Goal: Check status: Check status

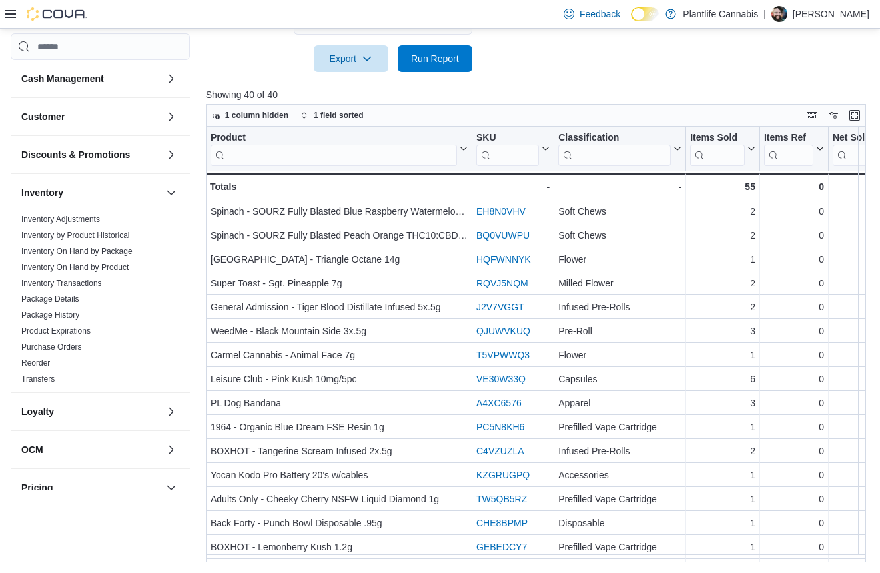
scroll to position [470, 0]
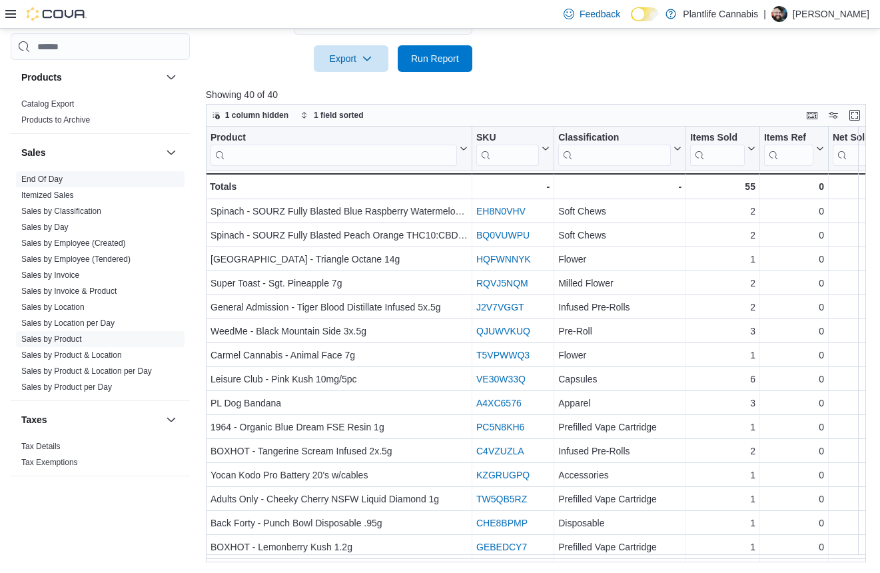
click at [29, 180] on link "End Of Day" at bounding box center [41, 179] width 41 height 9
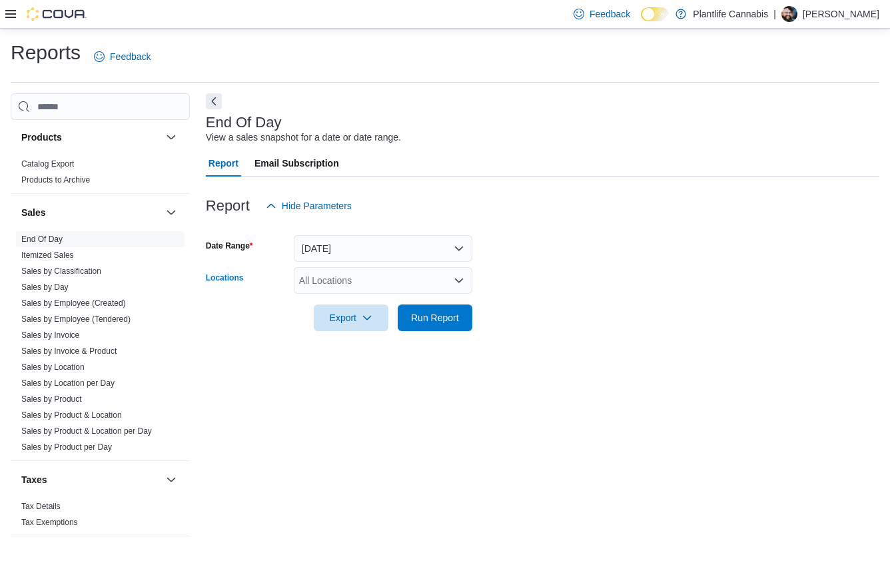
click at [338, 285] on div "All Locations" at bounding box center [383, 280] width 179 height 27
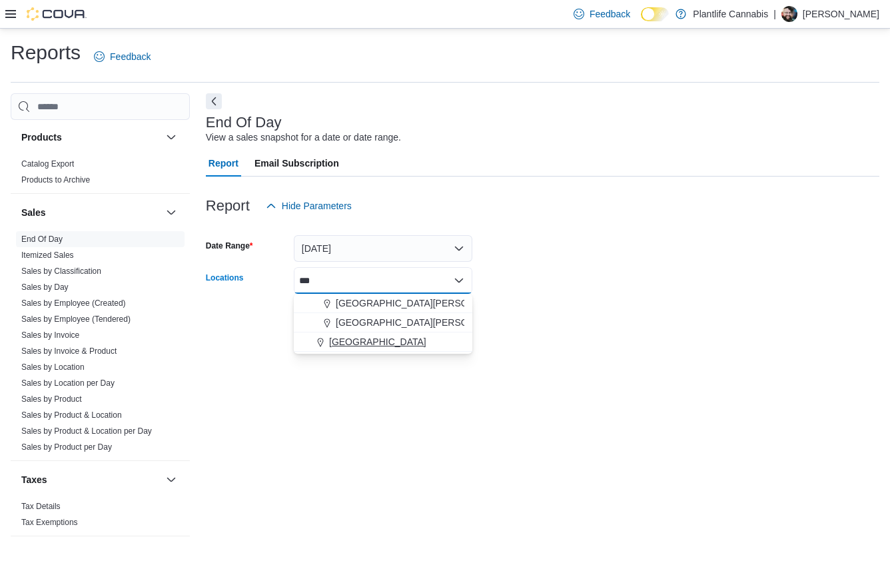
type input "***"
click at [349, 342] on span "[GEOGRAPHIC_DATA]" at bounding box center [377, 341] width 97 height 13
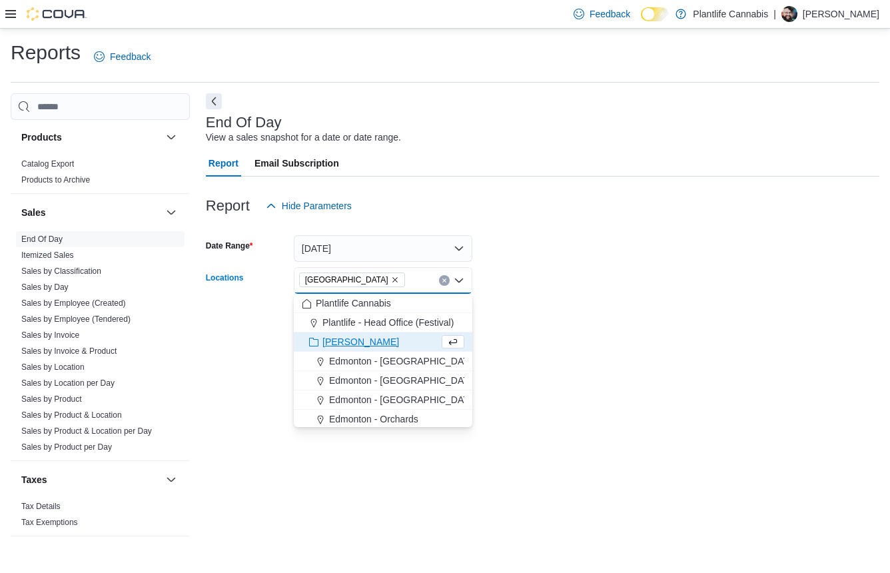
click at [573, 332] on div at bounding box center [543, 339] width 674 height 16
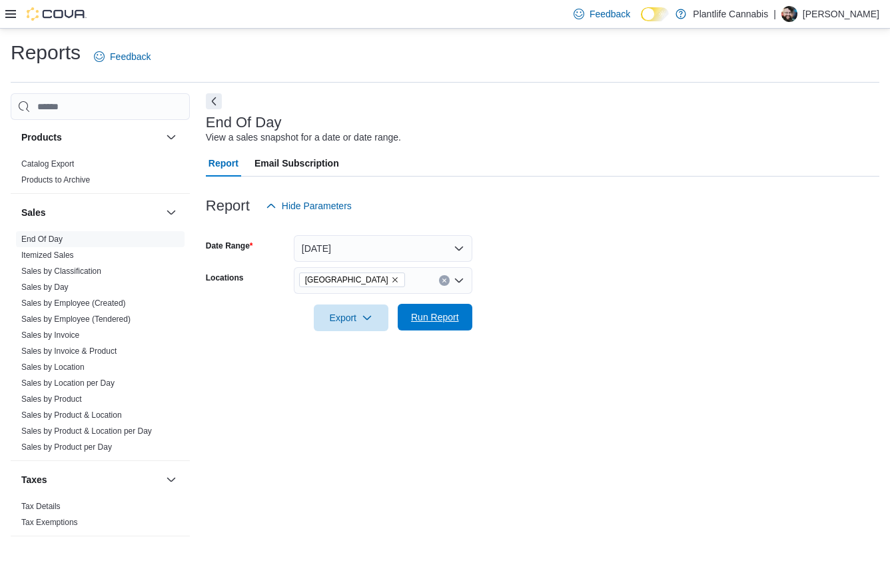
click at [450, 323] on span "Run Report" at bounding box center [435, 317] width 48 height 13
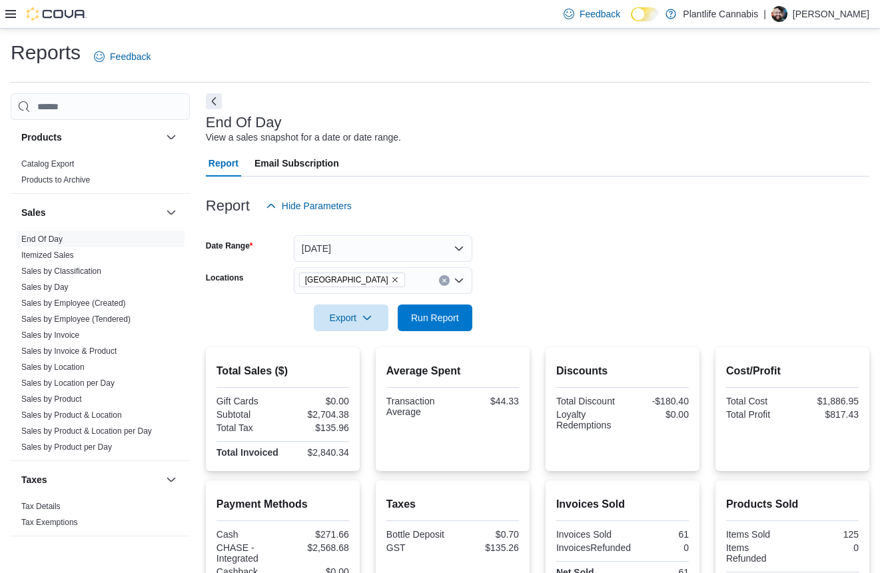
scroll to position [183, 0]
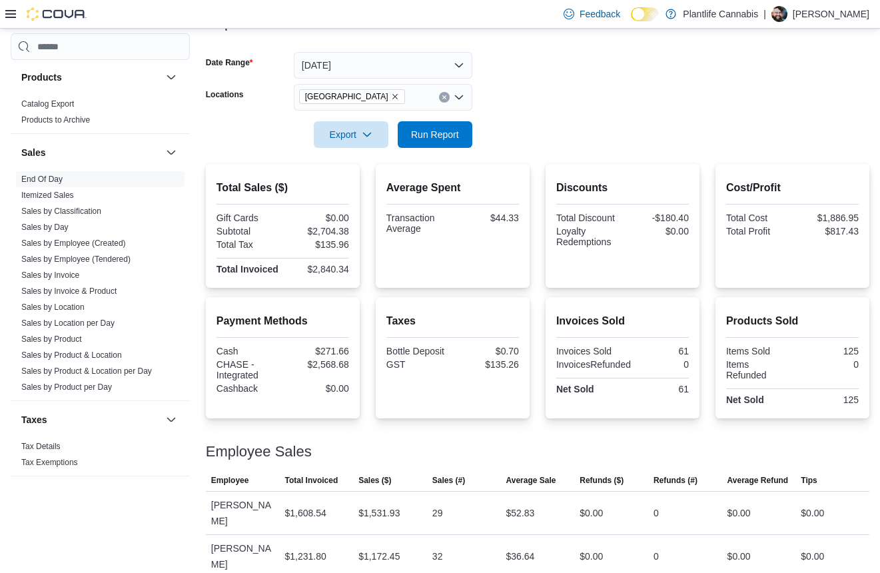
click at [335, 235] on div "$2,704.38" at bounding box center [317, 231] width 64 height 11
copy div "2,704.38"
click at [329, 364] on div "$2,568.68" at bounding box center [317, 364] width 64 height 11
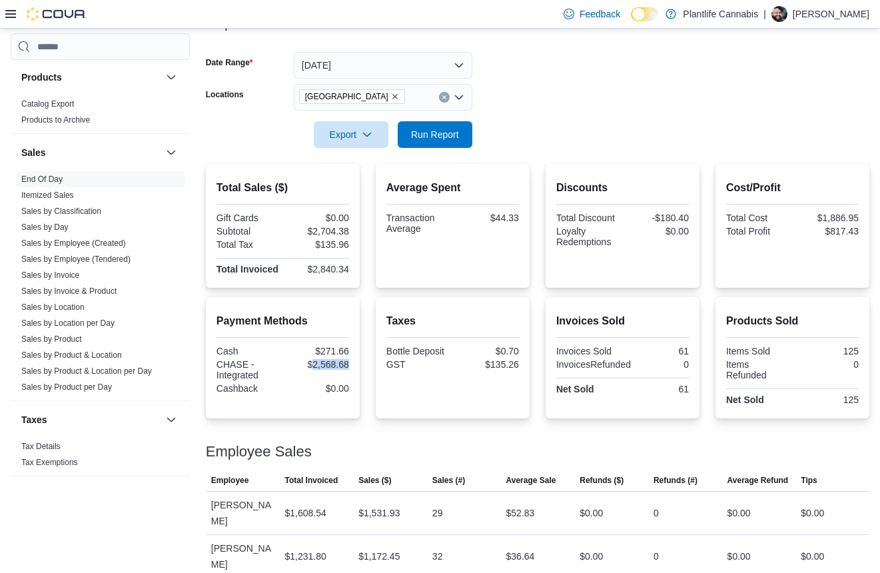
copy div "2,568.68"
click at [347, 233] on div "$2,704.38" at bounding box center [317, 231] width 64 height 11
copy div "2,704.38"
click at [335, 269] on div "$2,840.34" at bounding box center [317, 269] width 64 height 11
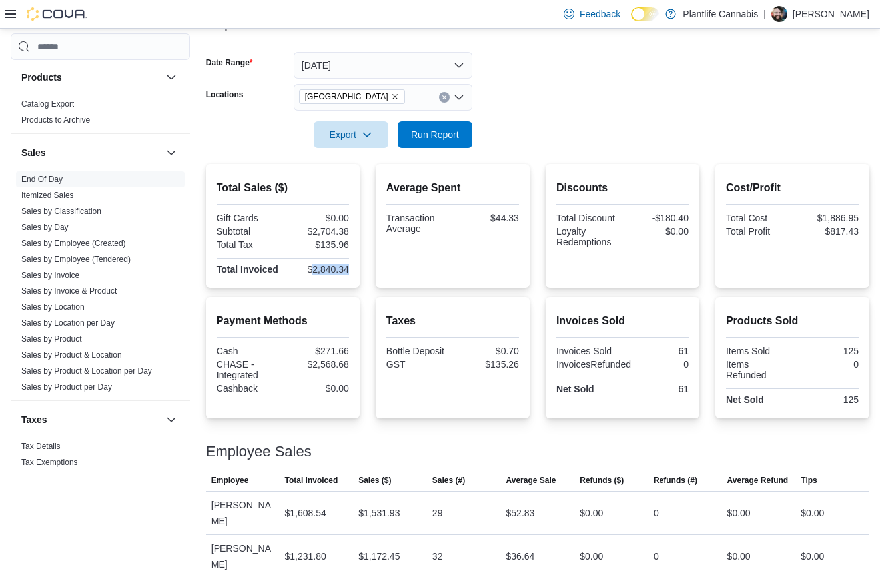
click at [335, 269] on div "$2,840.34" at bounding box center [317, 269] width 64 height 11
copy div "2,840.34"
click at [328, 362] on div "$2,568.68" at bounding box center [317, 364] width 64 height 11
copy div "2,568.68"
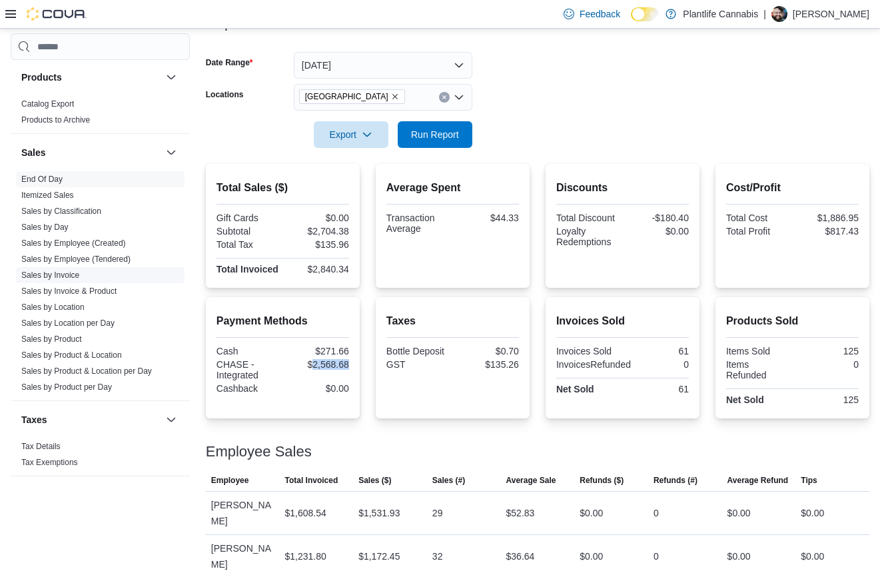
click at [43, 277] on link "Sales by Invoice" at bounding box center [50, 275] width 58 height 9
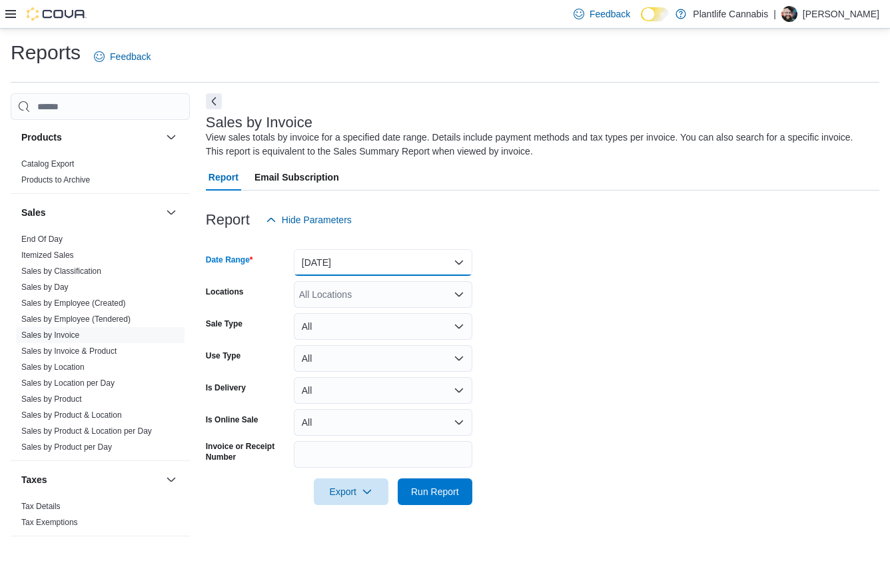
click at [339, 264] on button "[DATE]" at bounding box center [383, 262] width 179 height 27
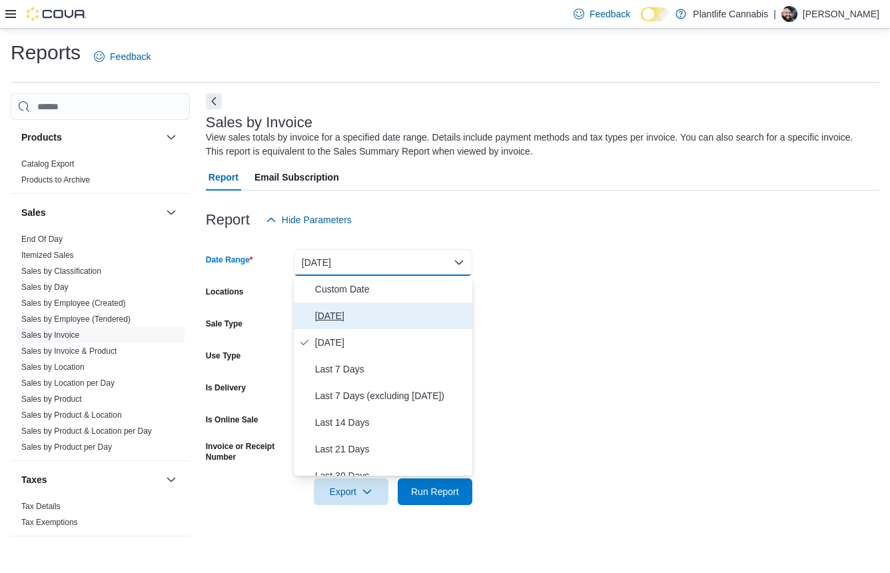
click at [327, 320] on span "[DATE]" at bounding box center [391, 316] width 152 height 16
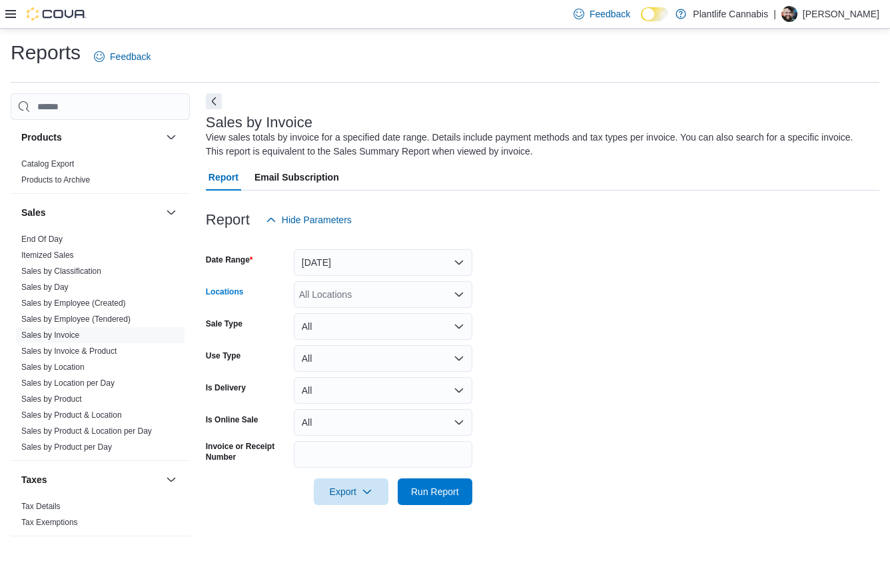
click at [331, 298] on div "All Locations" at bounding box center [383, 294] width 179 height 27
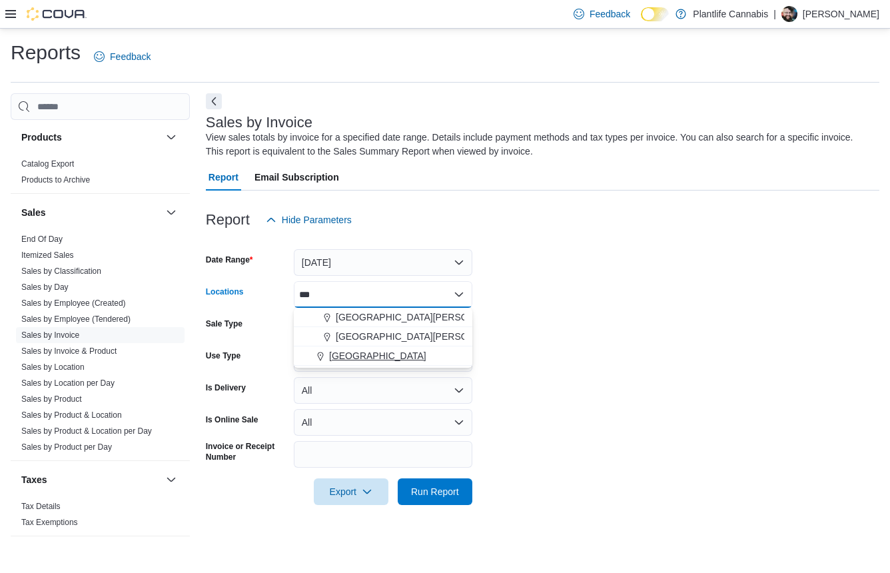
type input "***"
click at [359, 358] on span "[GEOGRAPHIC_DATA]" at bounding box center [377, 355] width 97 height 13
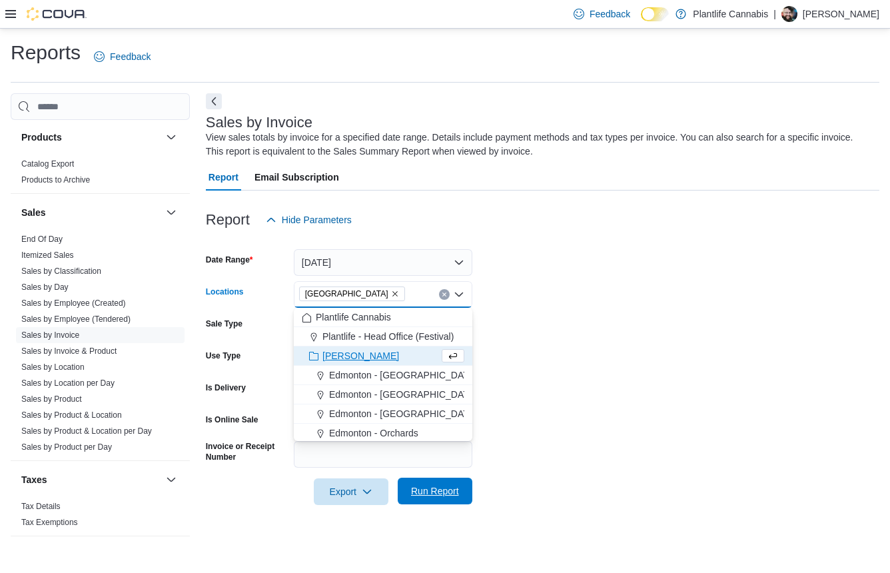
click at [445, 496] on span "Run Report" at bounding box center [435, 490] width 48 height 13
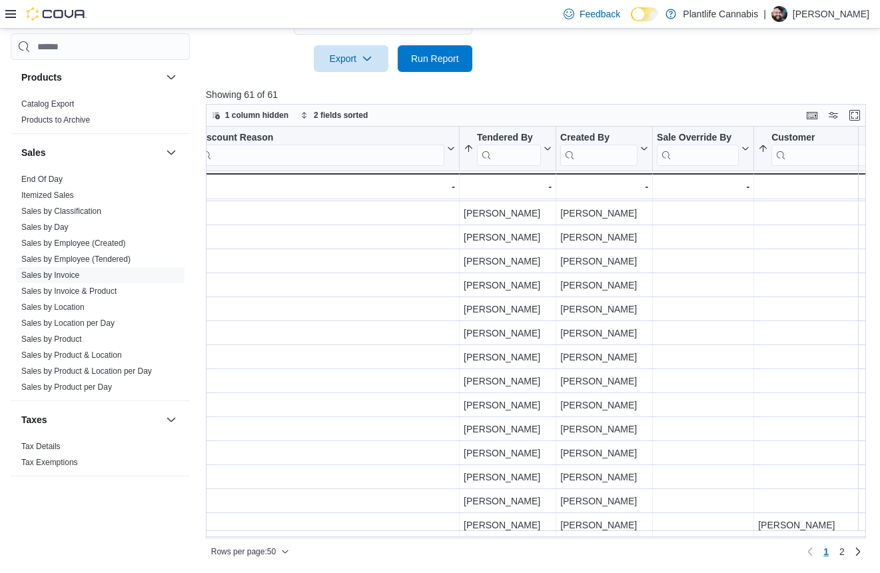
scroll to position [191, 1579]
click at [46, 177] on link "End Of Day" at bounding box center [41, 179] width 41 height 9
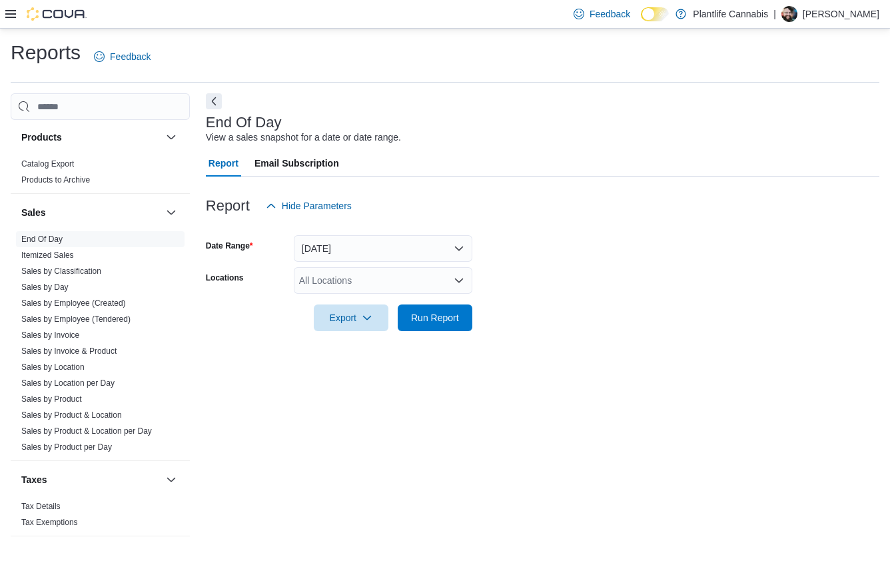
click at [321, 283] on div "All Locations" at bounding box center [383, 280] width 179 height 27
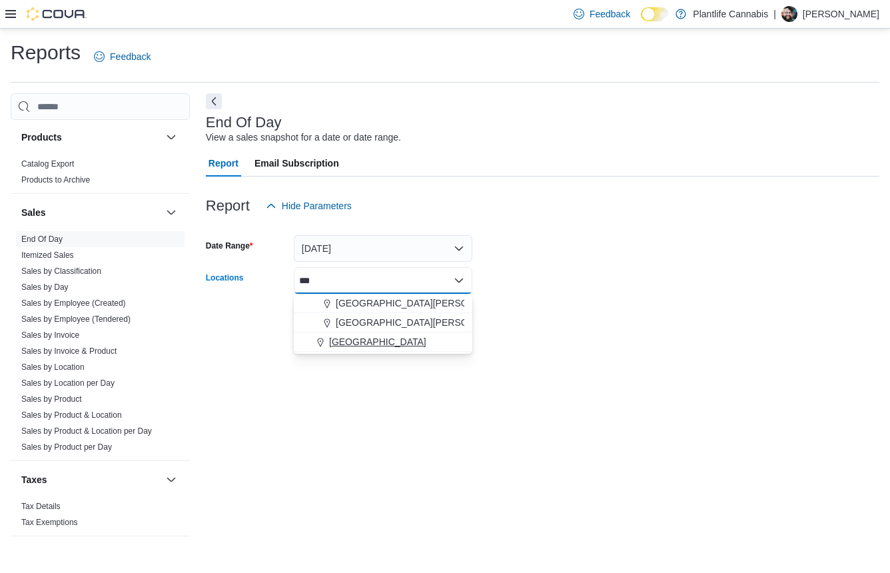
type input "***"
click at [340, 340] on span "[GEOGRAPHIC_DATA]" at bounding box center [377, 341] width 97 height 13
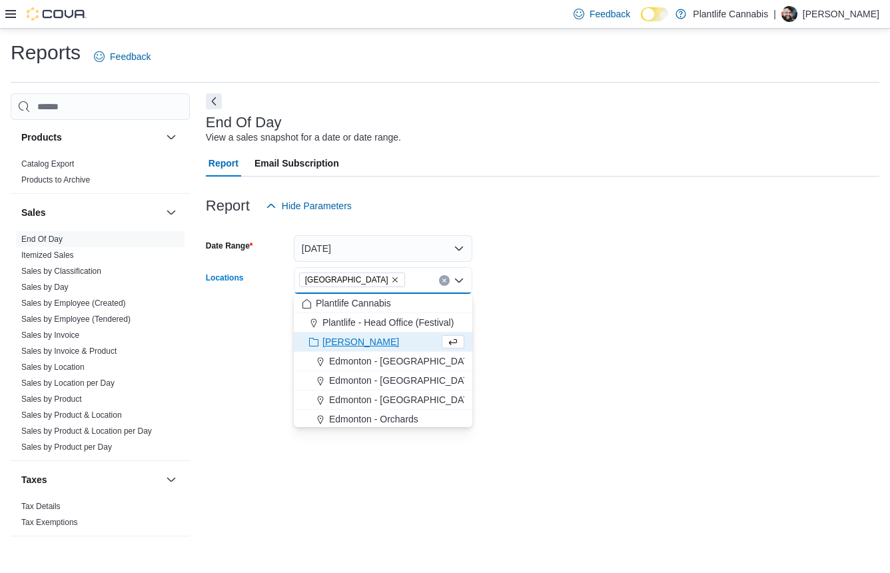
click at [529, 358] on div "End Of Day View a sales snapshot for a date or date range. Report Email Subscri…" at bounding box center [543, 321] width 674 height 456
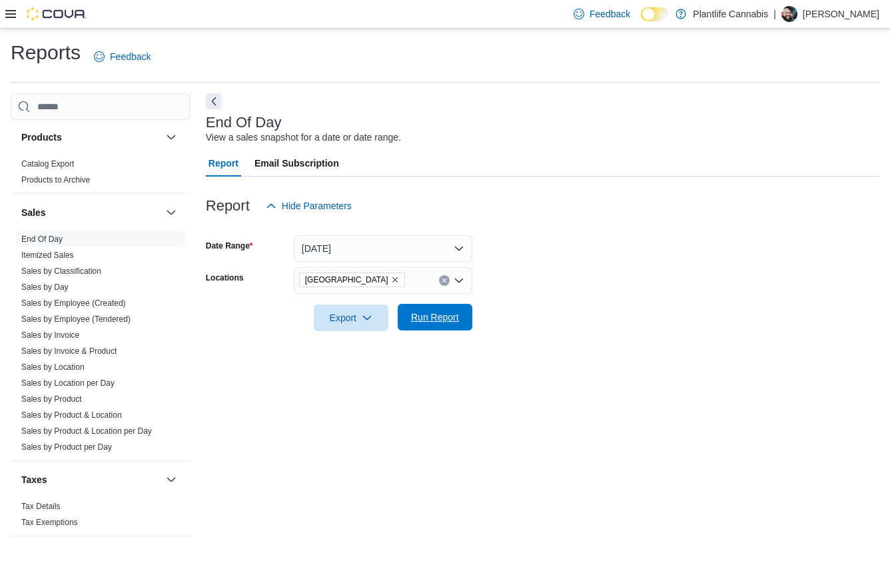
click at [439, 315] on span "Run Report" at bounding box center [435, 317] width 48 height 13
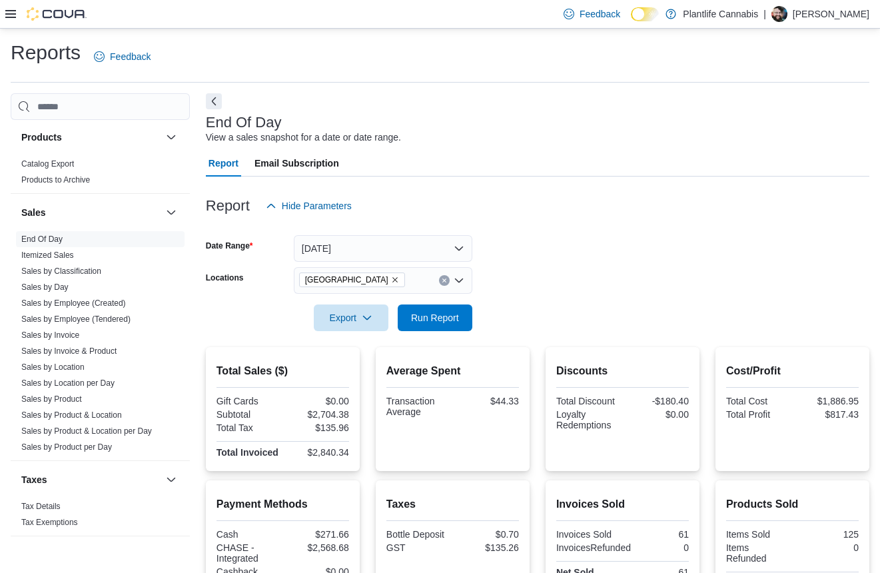
scroll to position [183, 0]
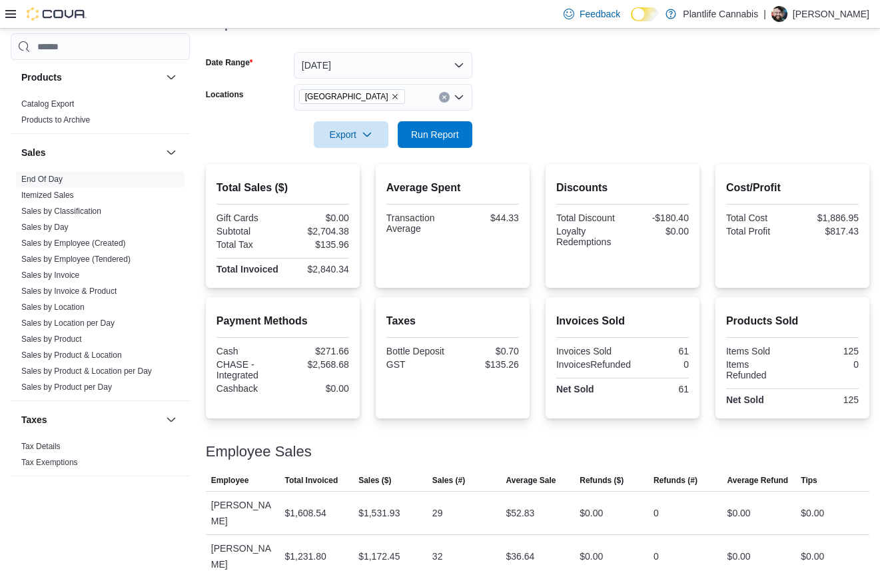
click at [331, 235] on div "$2,704.38" at bounding box center [317, 231] width 64 height 11
click at [331, 234] on div "$2,704.38" at bounding box center [317, 231] width 64 height 11
copy div "2,704.38"
click at [327, 366] on div "$2,568.68" at bounding box center [317, 364] width 64 height 11
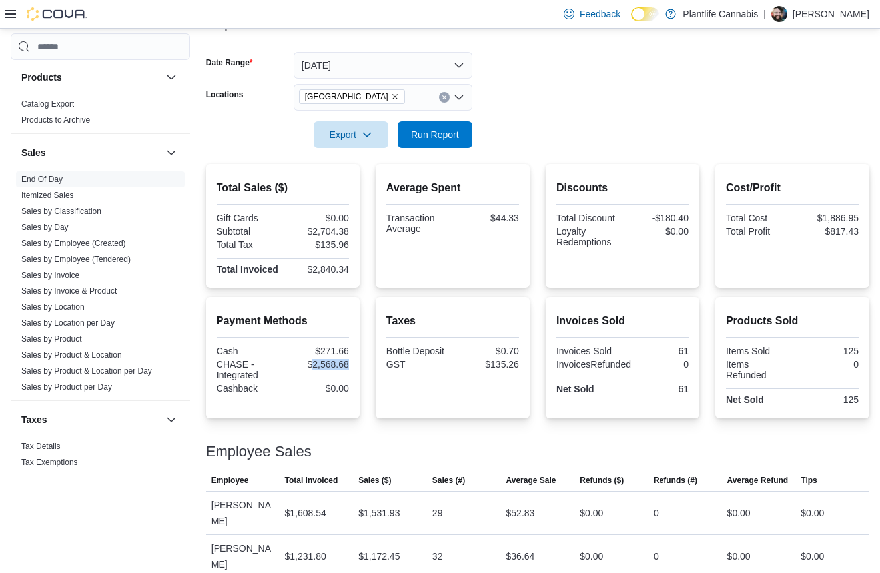
click at [327, 366] on div "$2,568.68" at bounding box center [317, 364] width 64 height 11
click at [508, 219] on div "$44.33" at bounding box center [487, 218] width 64 height 11
copy div "44.33"
click at [72, 208] on link "Sales by Classification" at bounding box center [61, 211] width 80 height 9
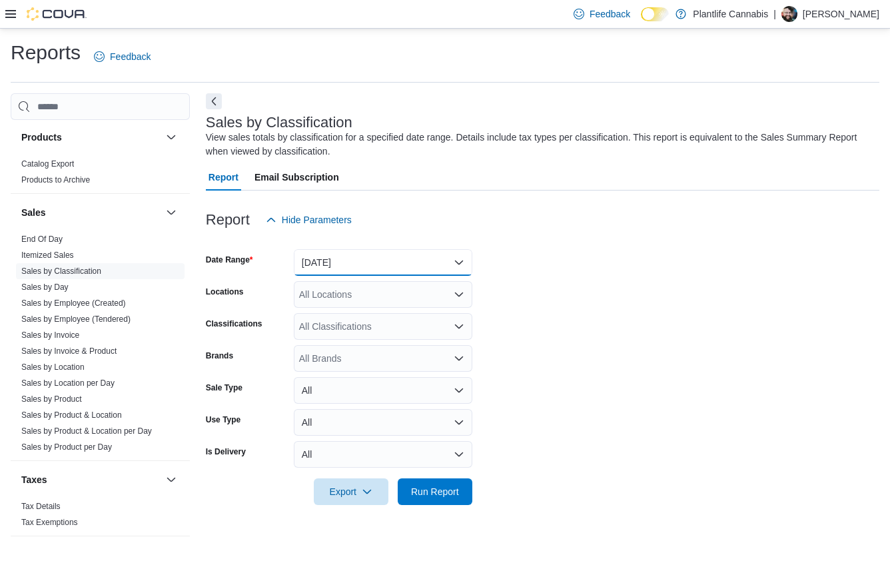
click at [350, 269] on button "[DATE]" at bounding box center [383, 262] width 179 height 27
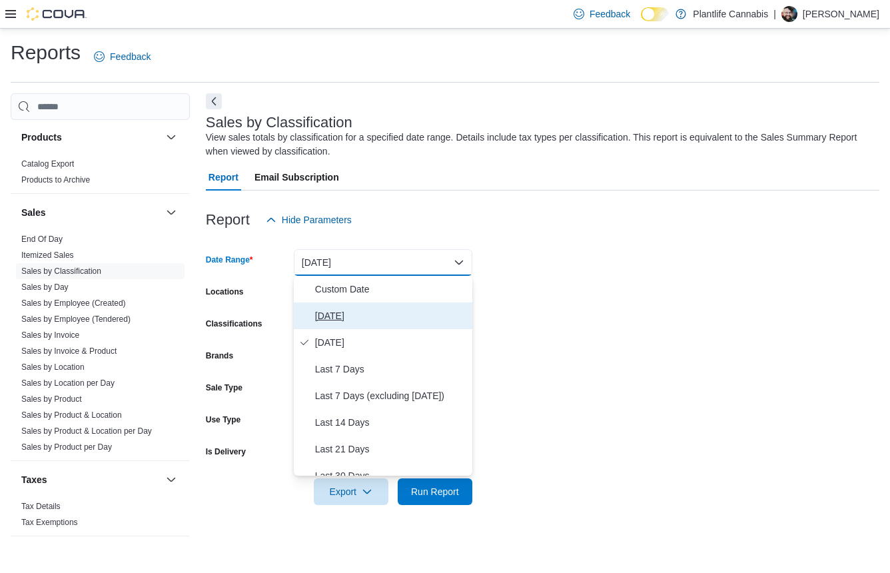
click at [347, 313] on span "[DATE]" at bounding box center [391, 316] width 152 height 16
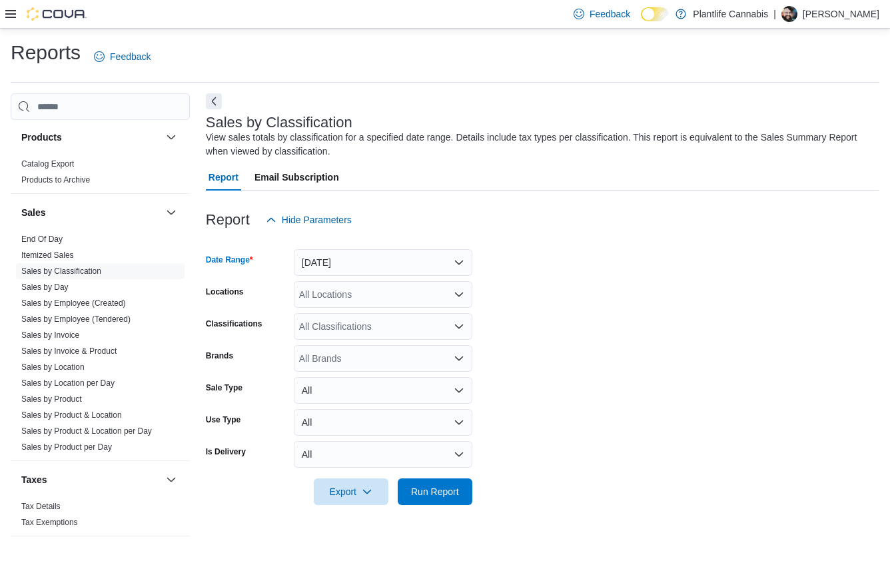
click at [342, 301] on div "All Locations" at bounding box center [383, 294] width 179 height 27
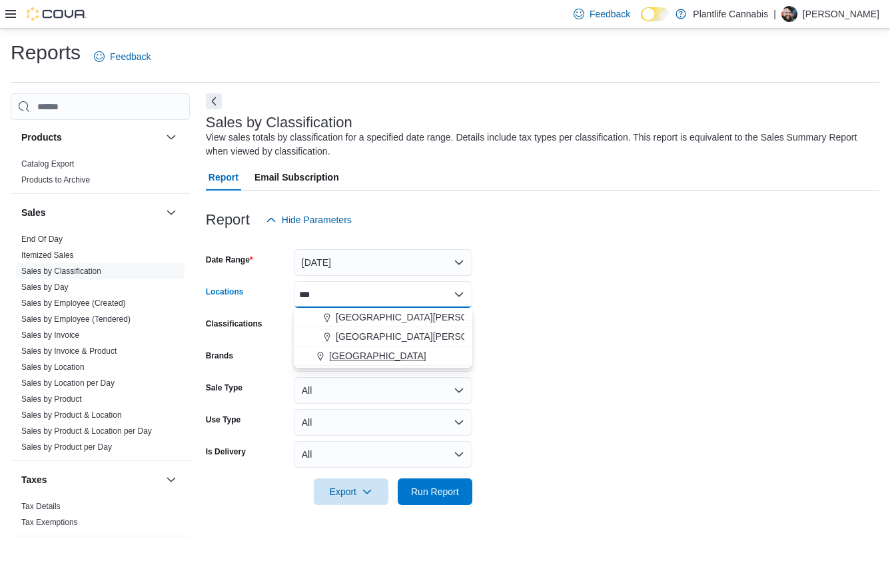
type input "***"
click at [373, 361] on span "[GEOGRAPHIC_DATA]" at bounding box center [377, 355] width 97 height 13
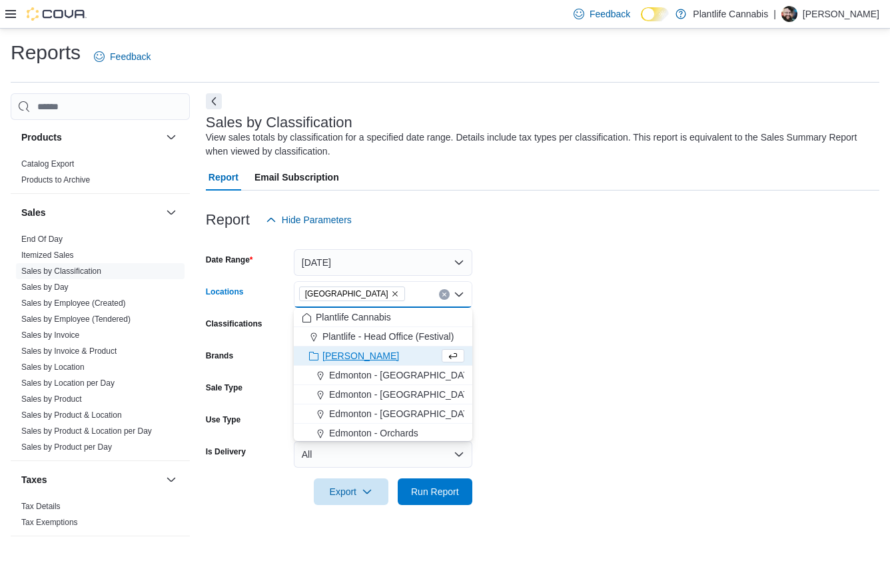
click at [476, 323] on form "Date Range [DATE] Locations [GEOGRAPHIC_DATA] Combo box. Selected. [GEOGRAPHIC_…" at bounding box center [543, 369] width 674 height 272
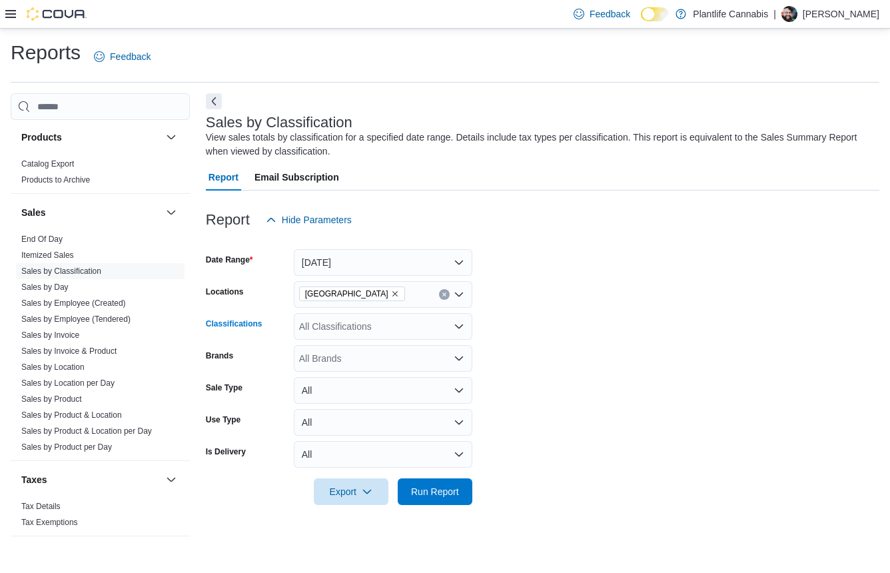
click at [391, 323] on div "All Classifications" at bounding box center [383, 326] width 179 height 27
type input "***"
click at [388, 352] on span "Accessory Group" at bounding box center [358, 348] width 71 height 13
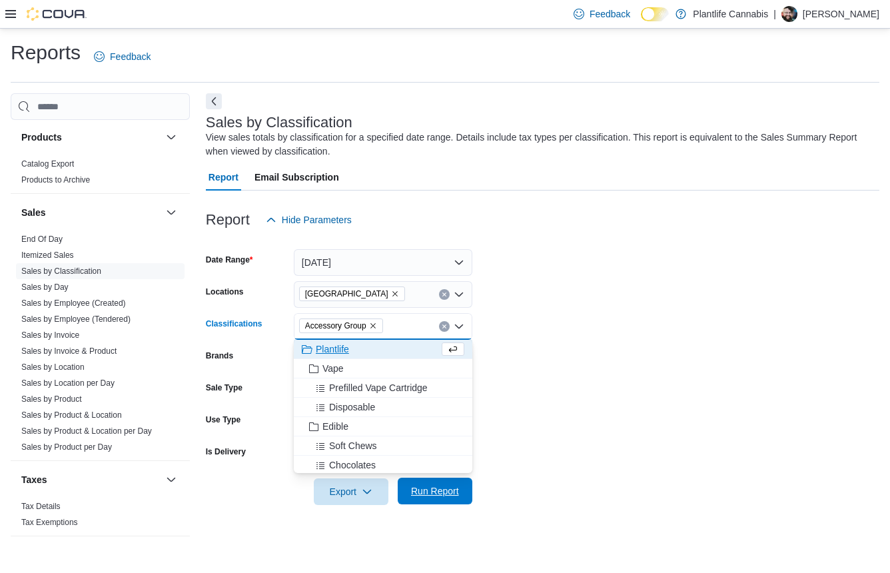
click at [429, 493] on span "Run Report" at bounding box center [435, 490] width 48 height 13
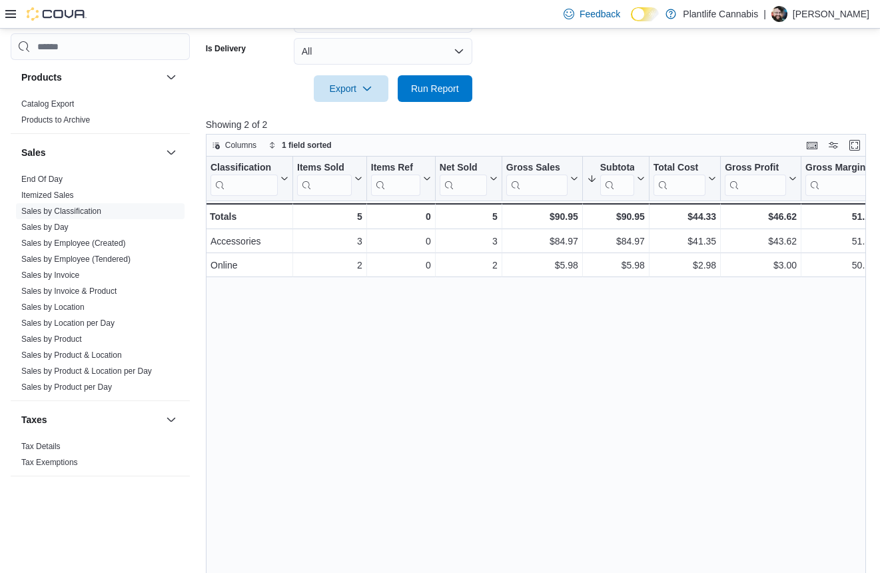
scroll to position [433, 0]
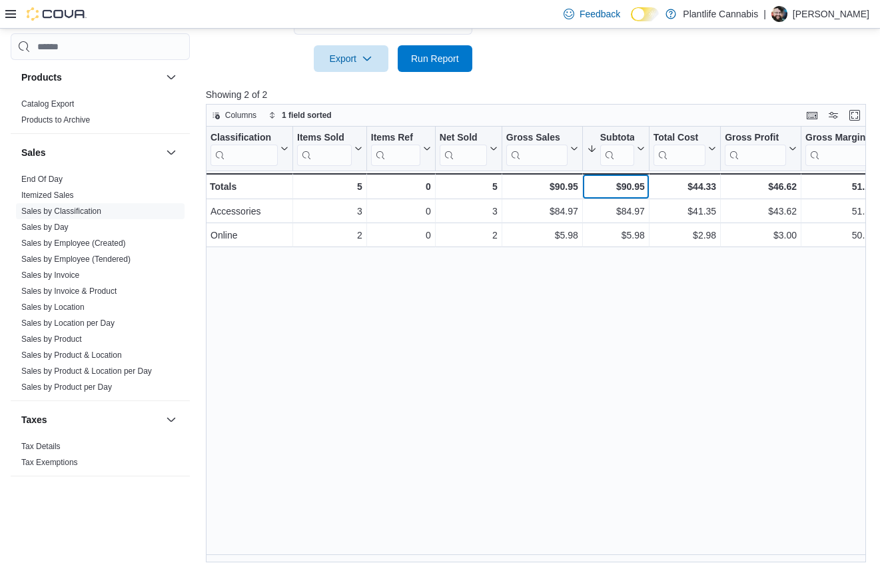
click at [635, 189] on div "$90.95" at bounding box center [616, 187] width 58 height 16
copy div "90.95"
